Goal: Information Seeking & Learning: Learn about a topic

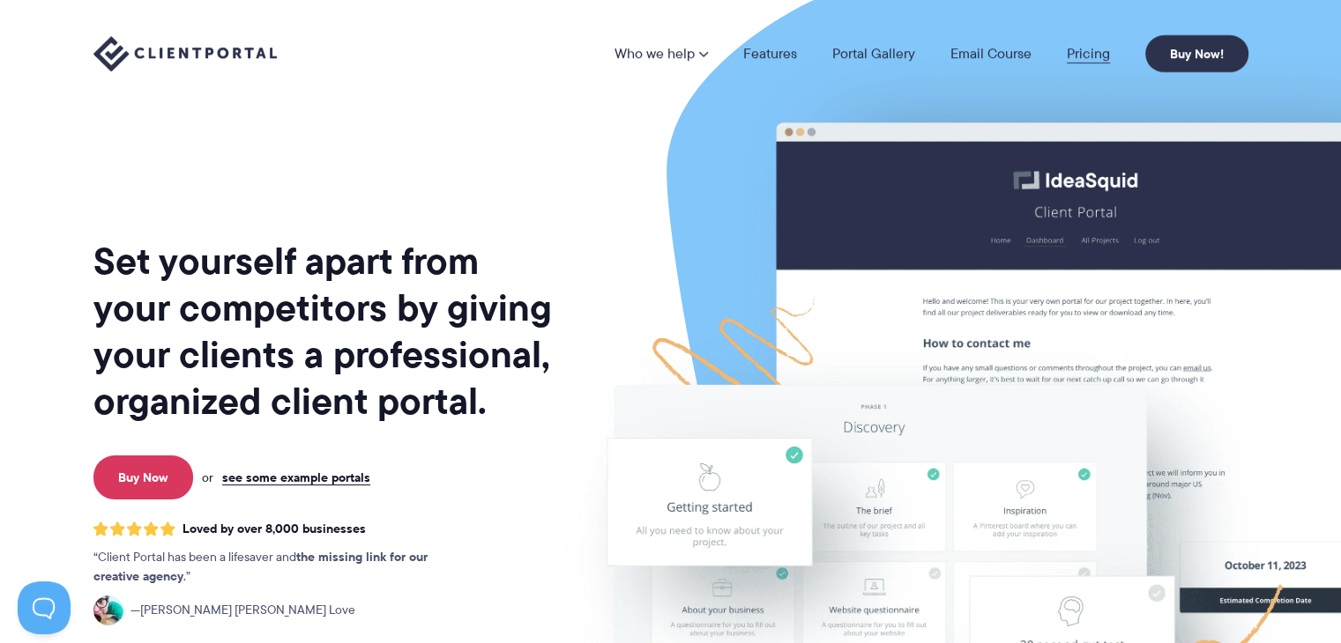
click at [1083, 47] on link "Pricing" at bounding box center [1088, 54] width 43 height 14
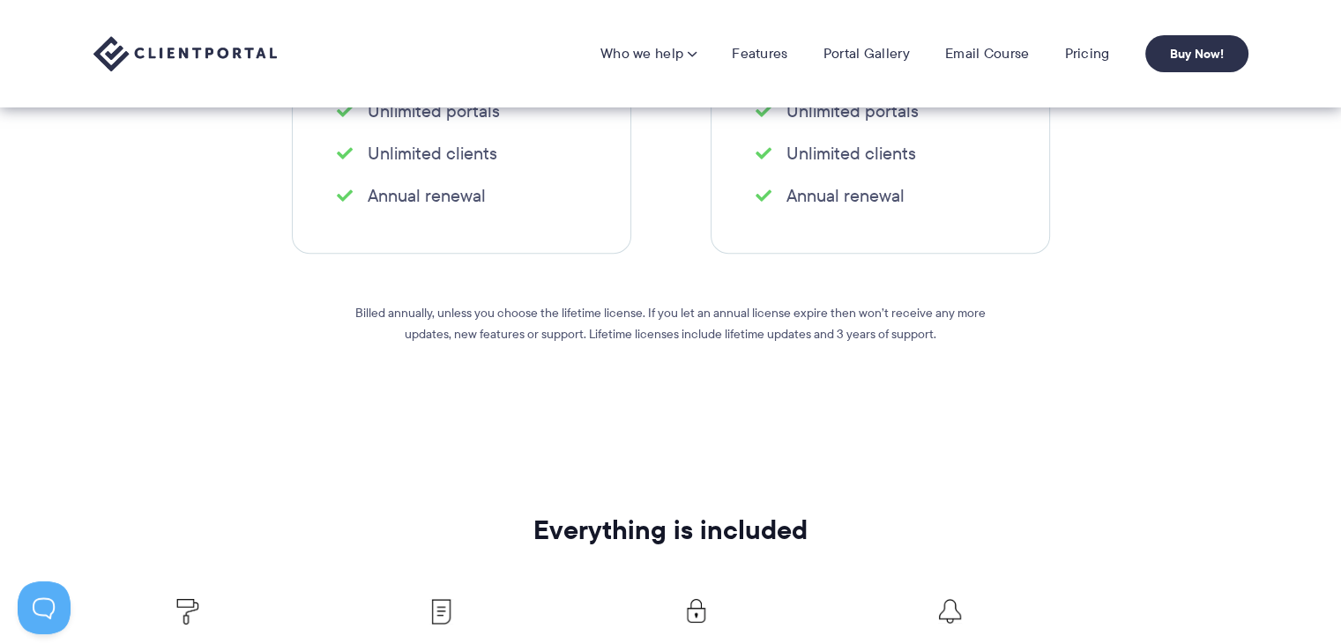
scroll to position [353, 0]
